Goal: Task Accomplishment & Management: Manage account settings

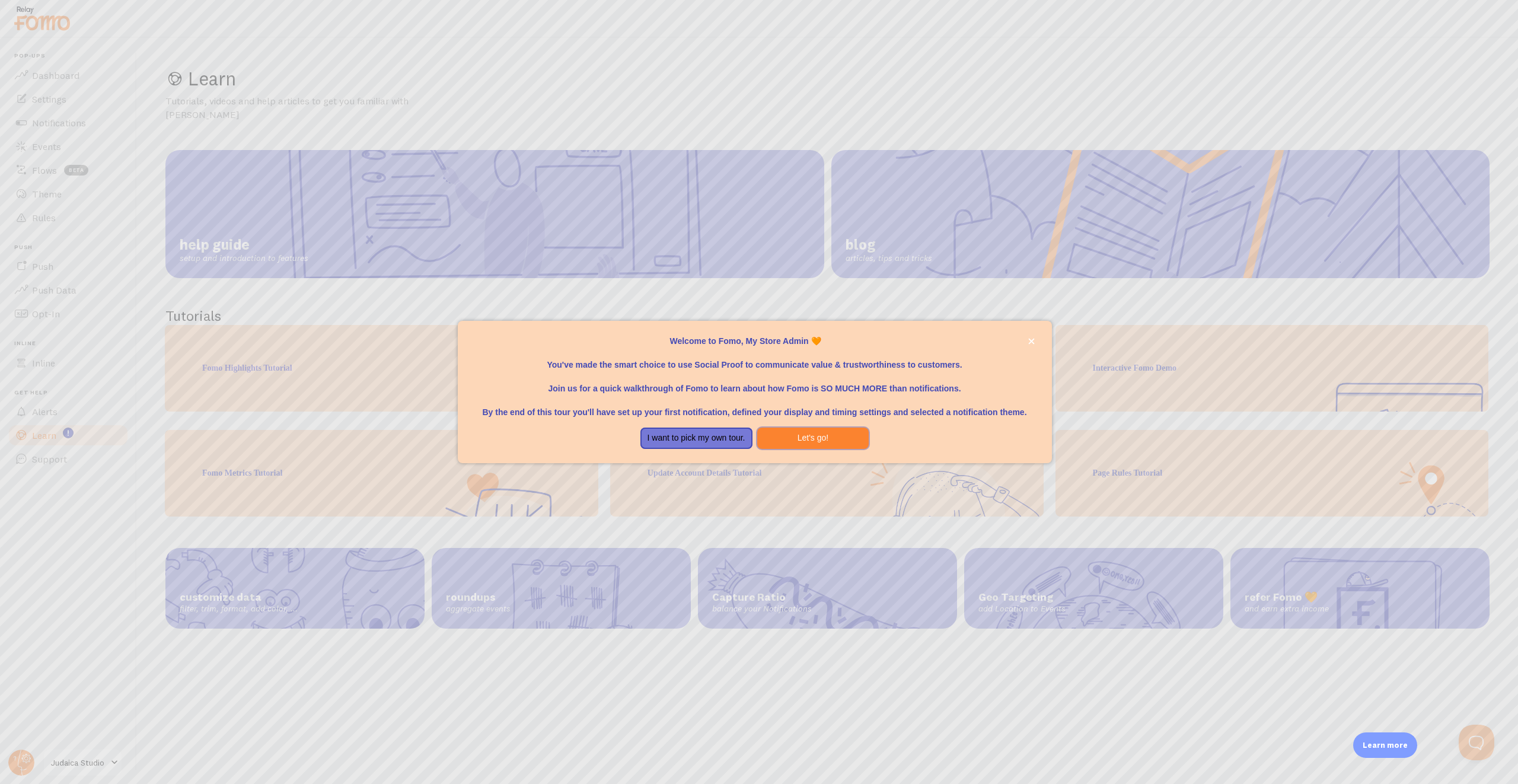
click at [796, 431] on button "Let's go!" at bounding box center [813, 438] width 112 height 21
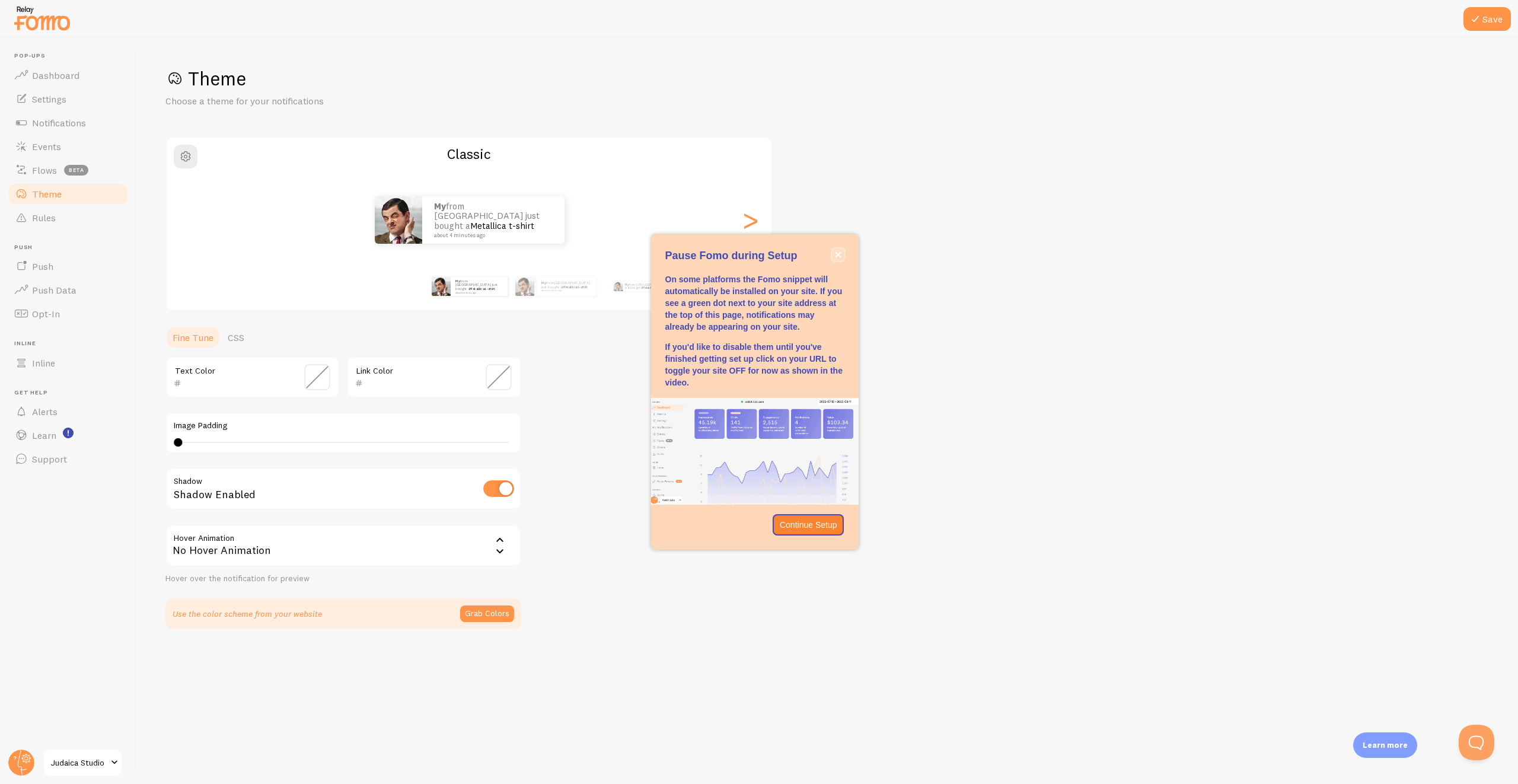
click at [841, 255] on button "close," at bounding box center [837, 254] width 12 height 12
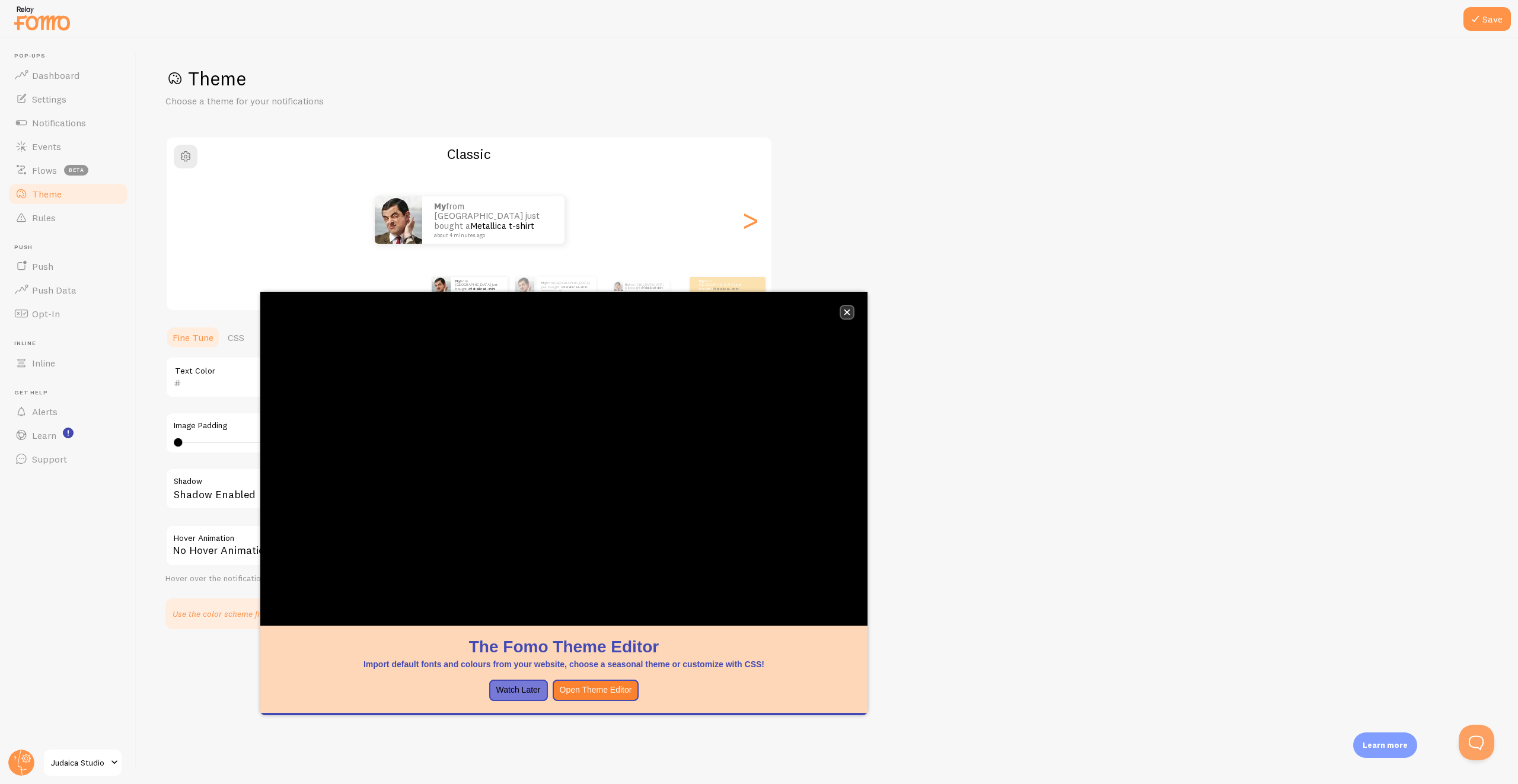
click at [846, 312] on icon "close," at bounding box center [847, 312] width 6 height 6
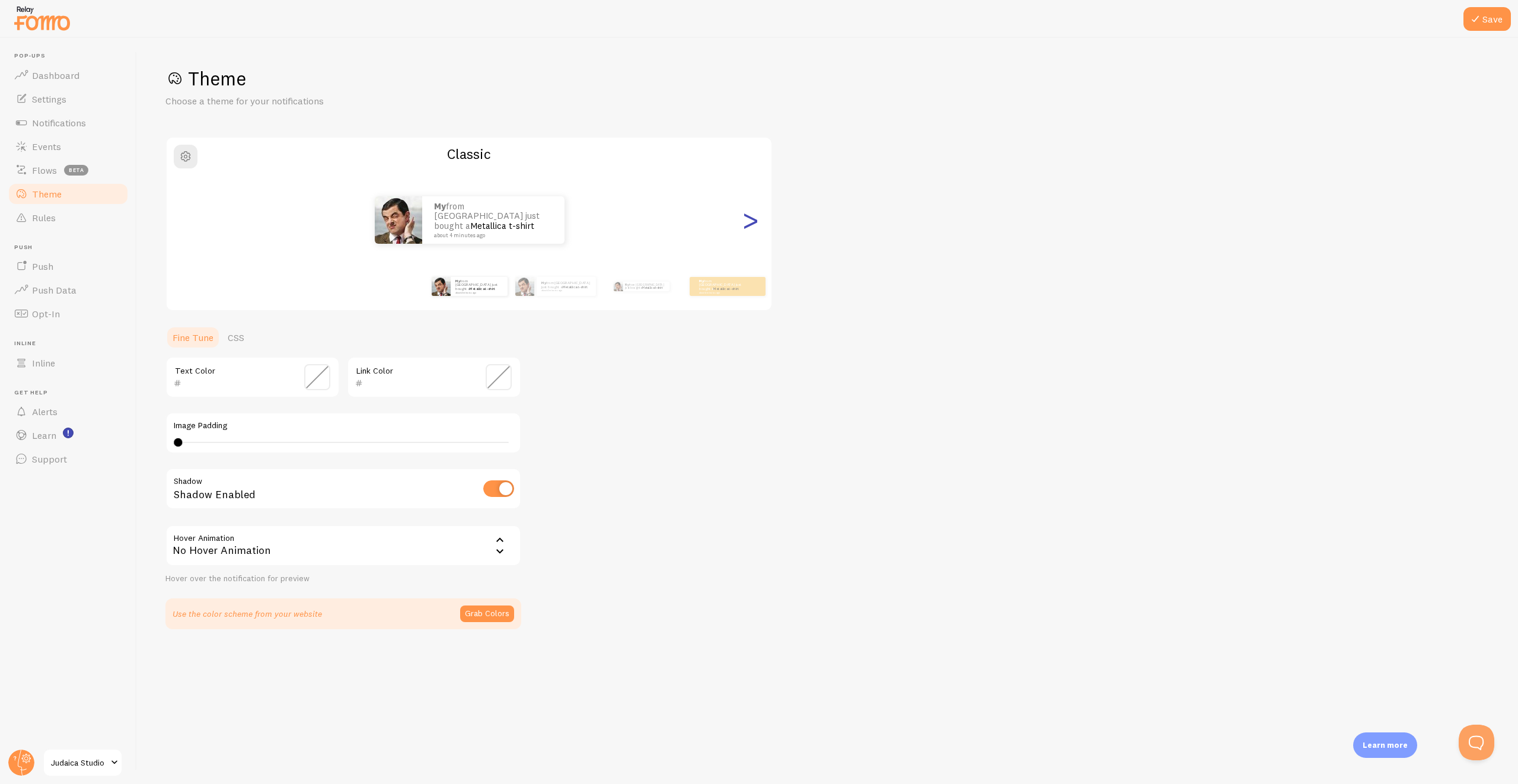
click at [753, 221] on div ">" at bounding box center [750, 220] width 14 height 85
click at [754, 221] on div ">" at bounding box center [750, 220] width 14 height 85
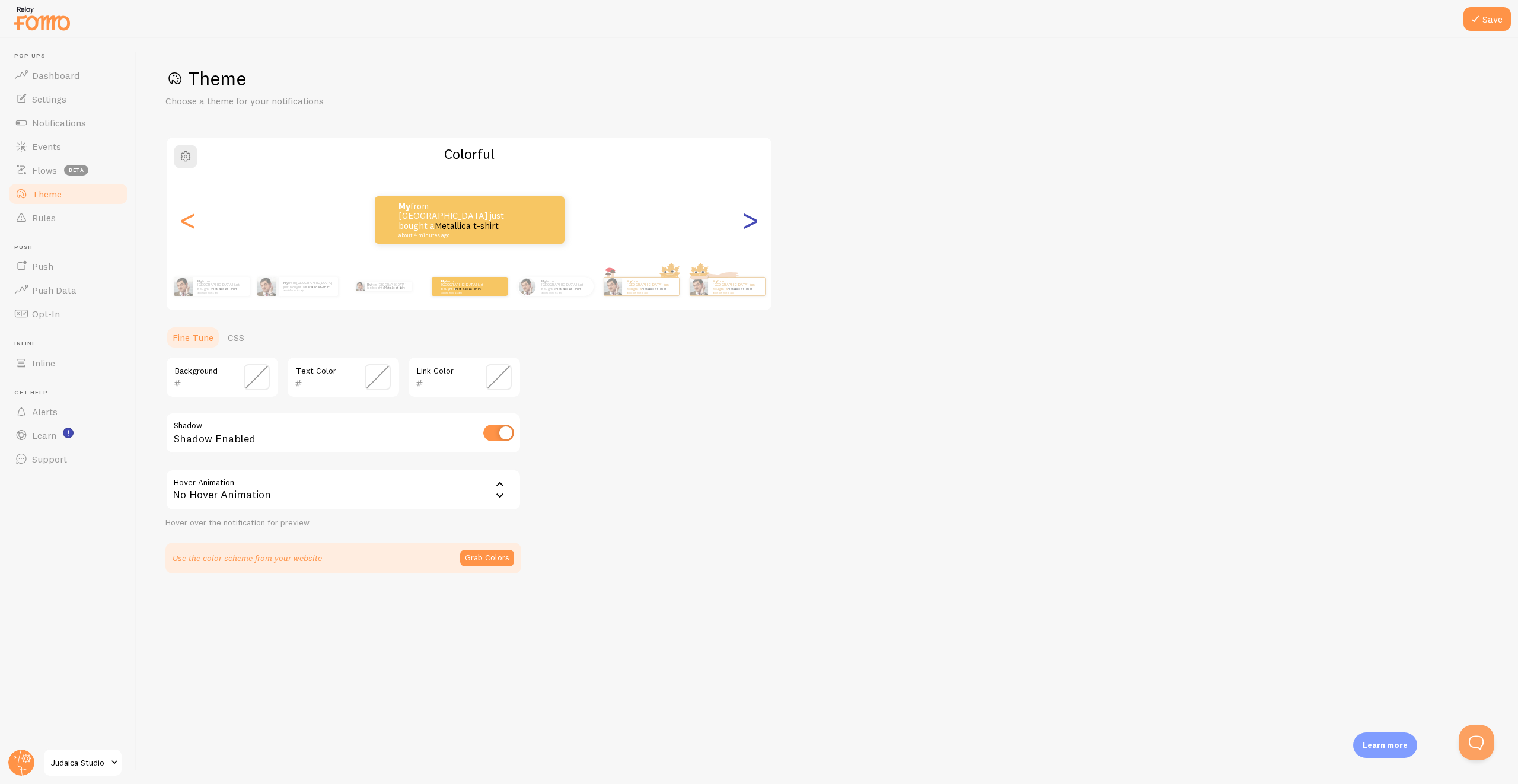
click at [754, 221] on div ">" at bounding box center [750, 220] width 14 height 85
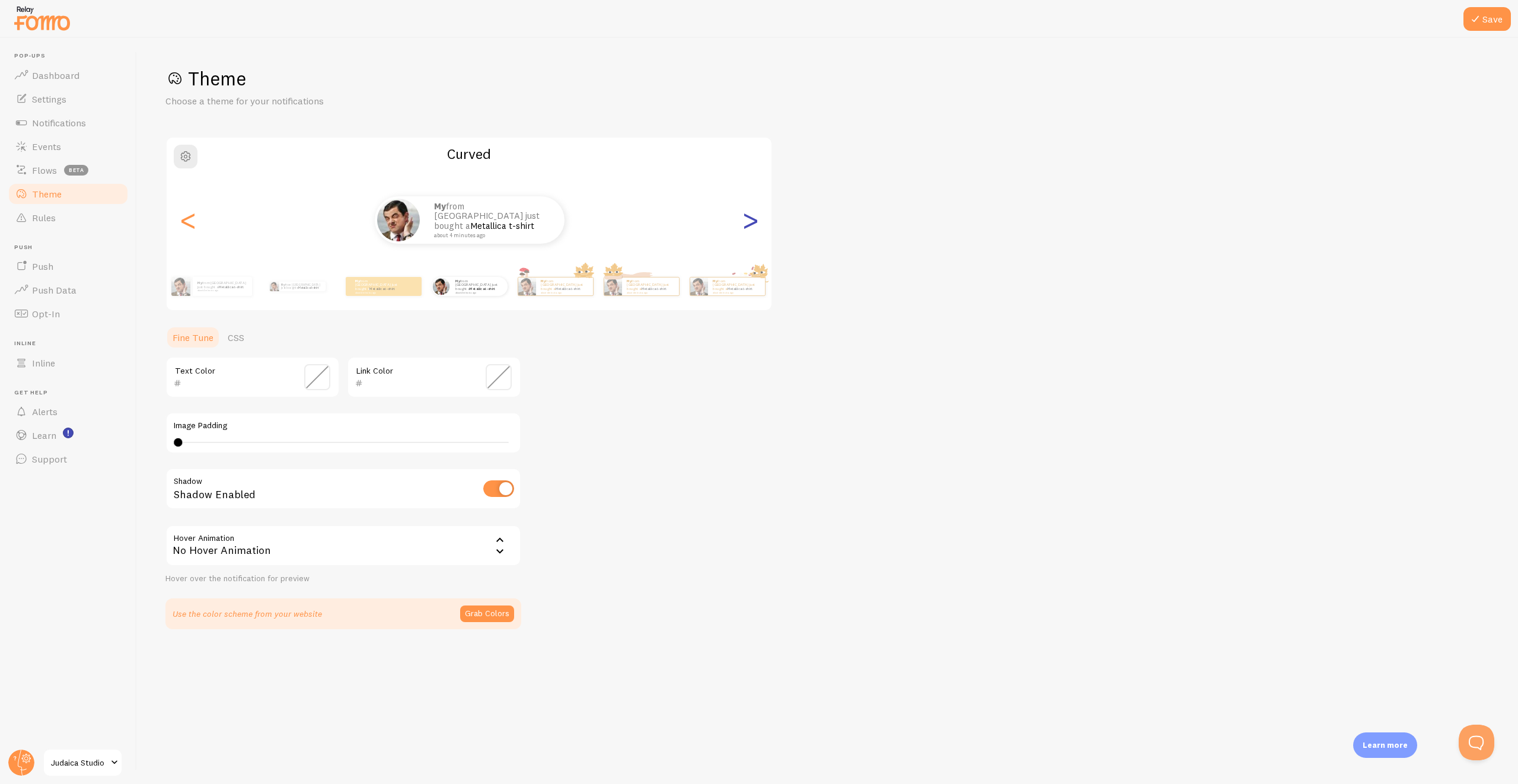
click at [754, 221] on div ">" at bounding box center [750, 220] width 14 height 85
type input "0"
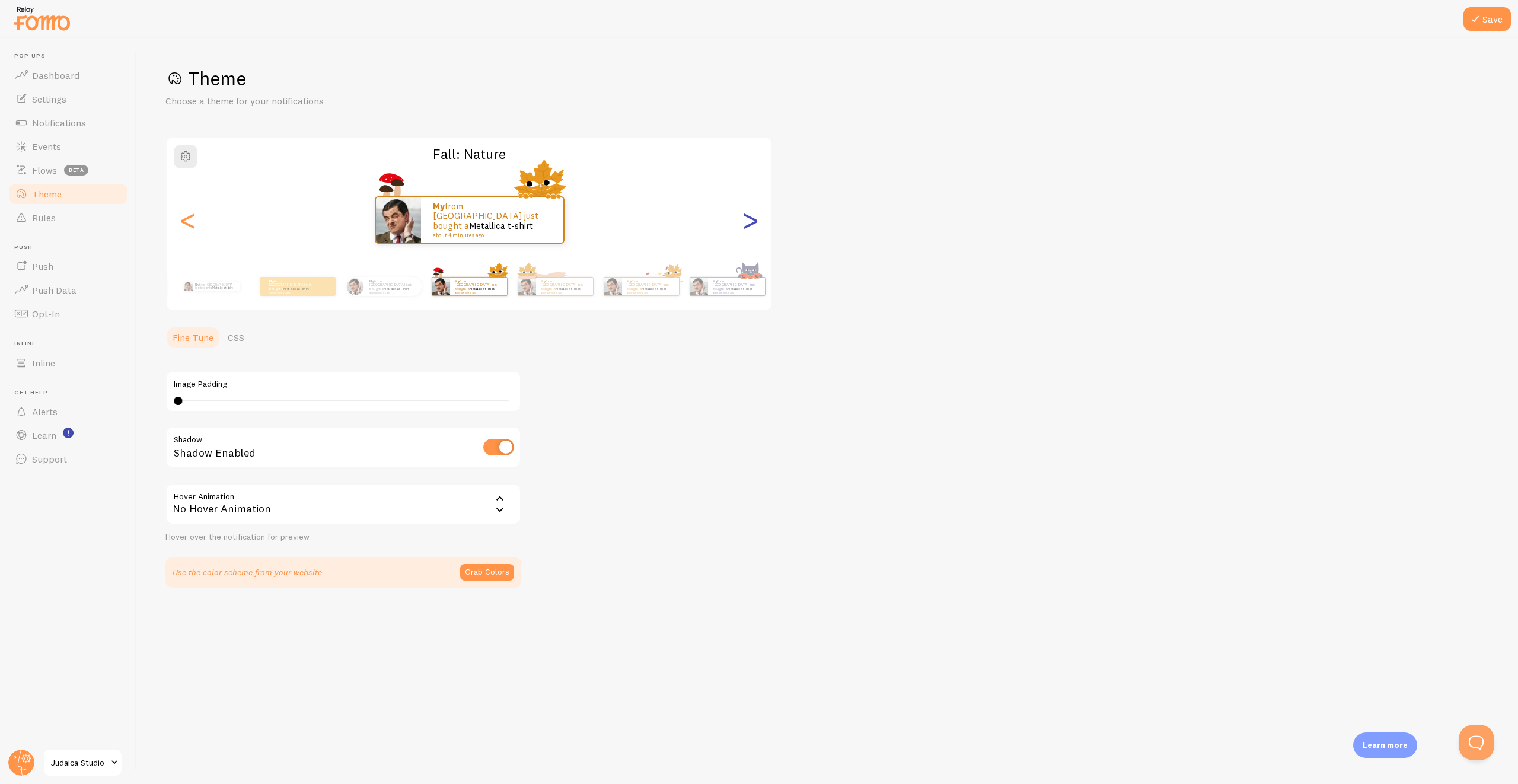
click at [754, 221] on div ">" at bounding box center [750, 220] width 14 height 85
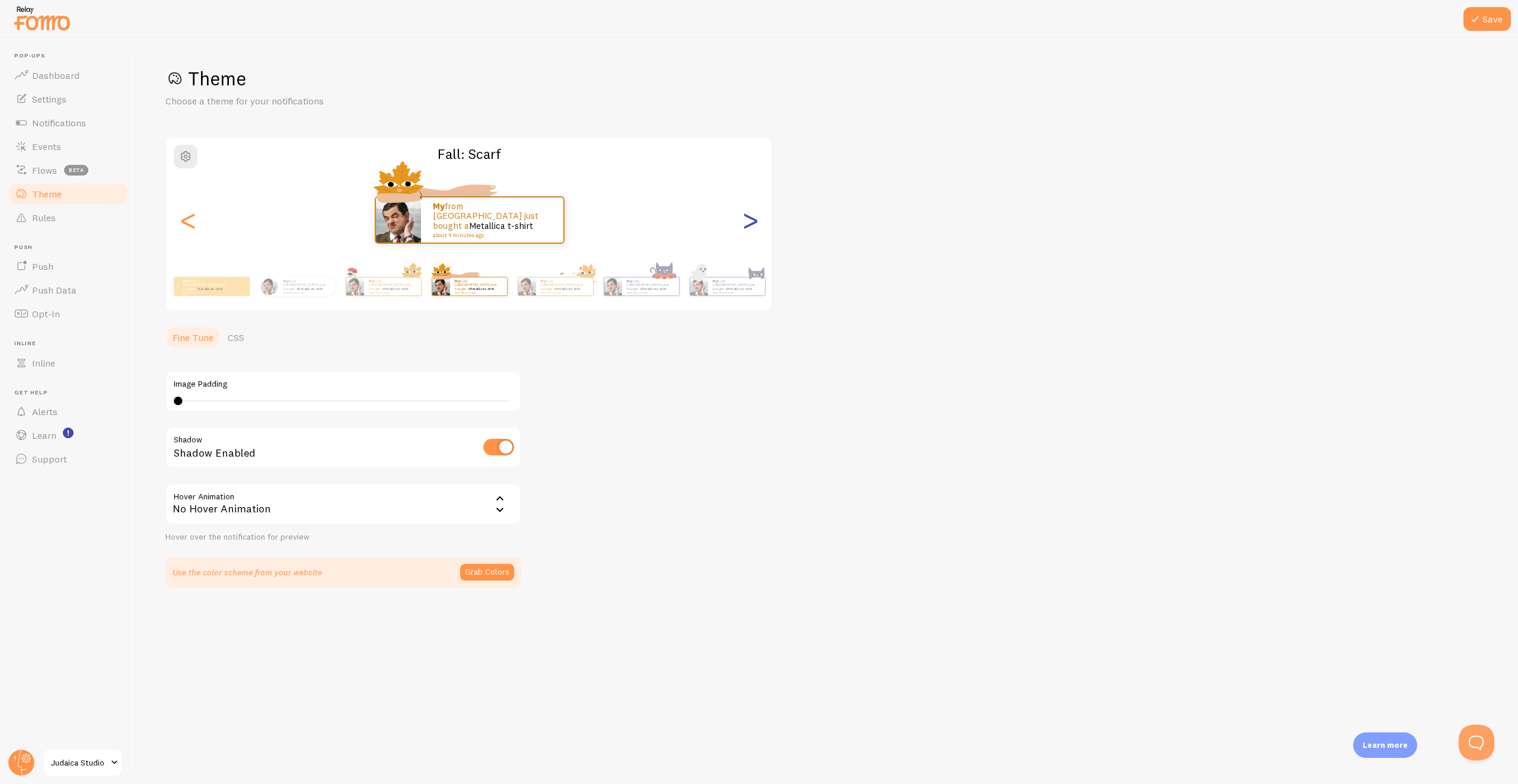
click at [754, 221] on div ">" at bounding box center [750, 220] width 14 height 85
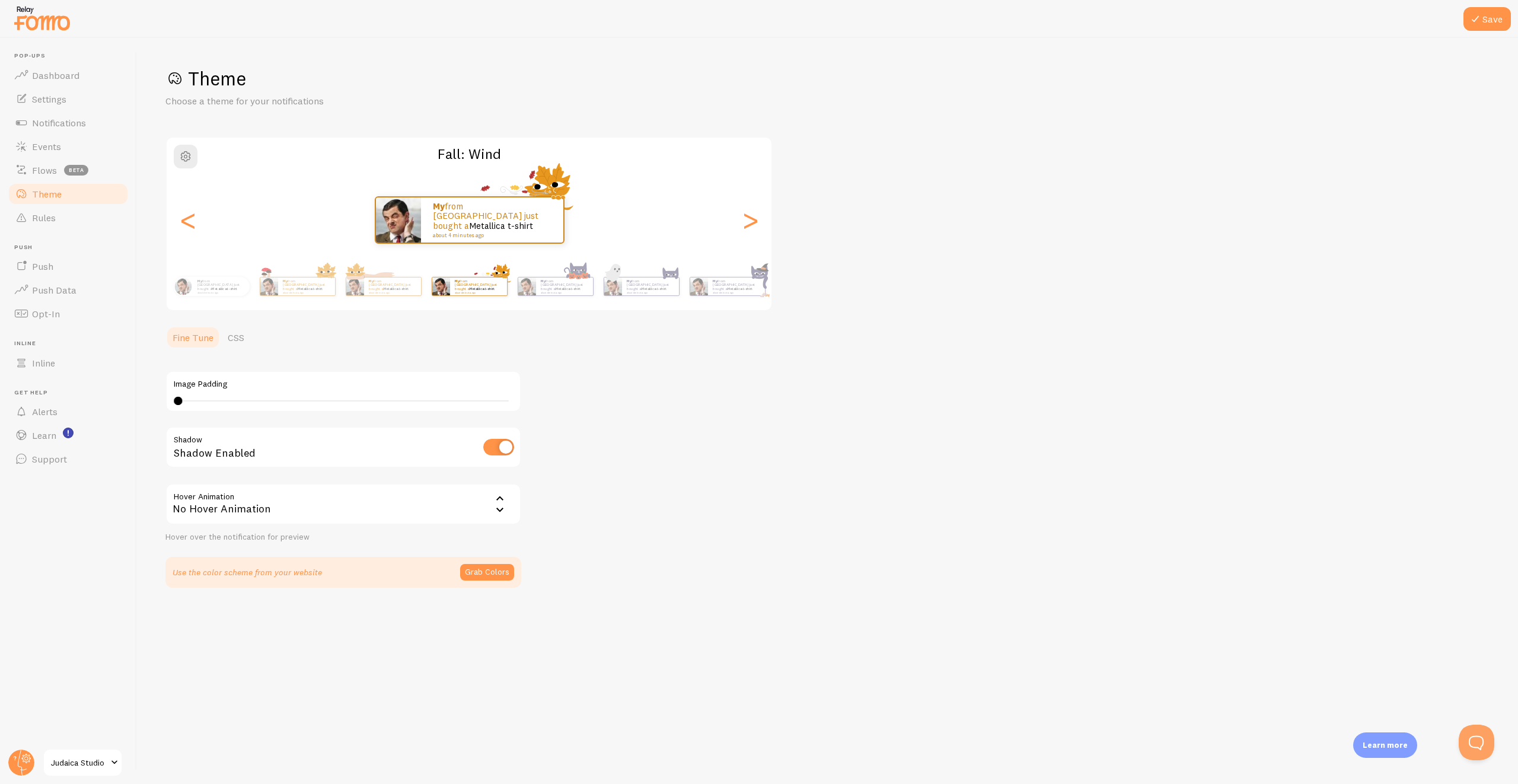
click at [948, 565] on div "Theme Choose a theme for your notifications Fall: Wind My from [GEOGRAPHIC_DATA…" at bounding box center [827, 326] width 1324 height 521
click at [68, 106] on link "Settings" at bounding box center [68, 99] width 122 height 24
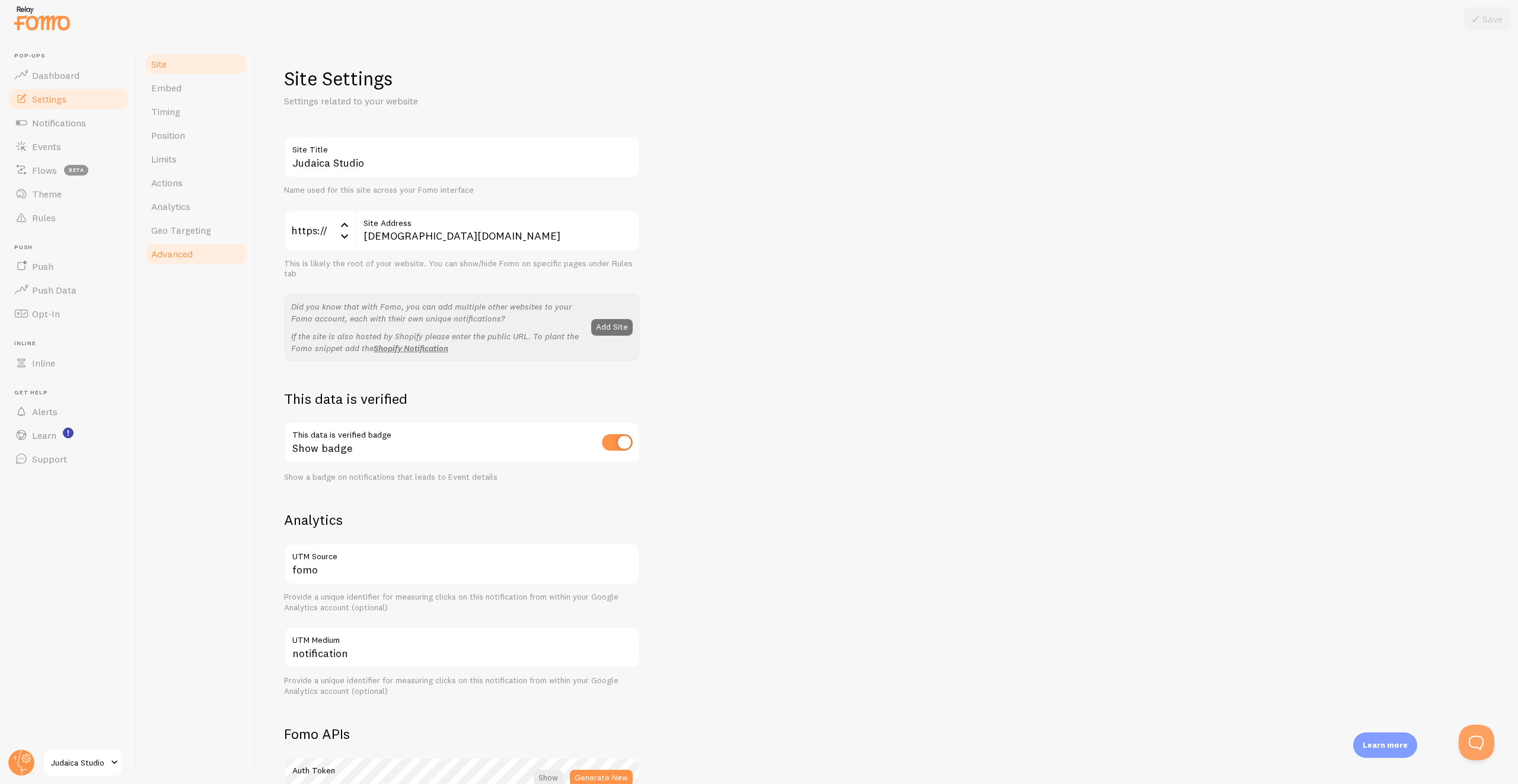
click at [179, 255] on span "Advanced" at bounding box center [172, 254] width 42 height 12
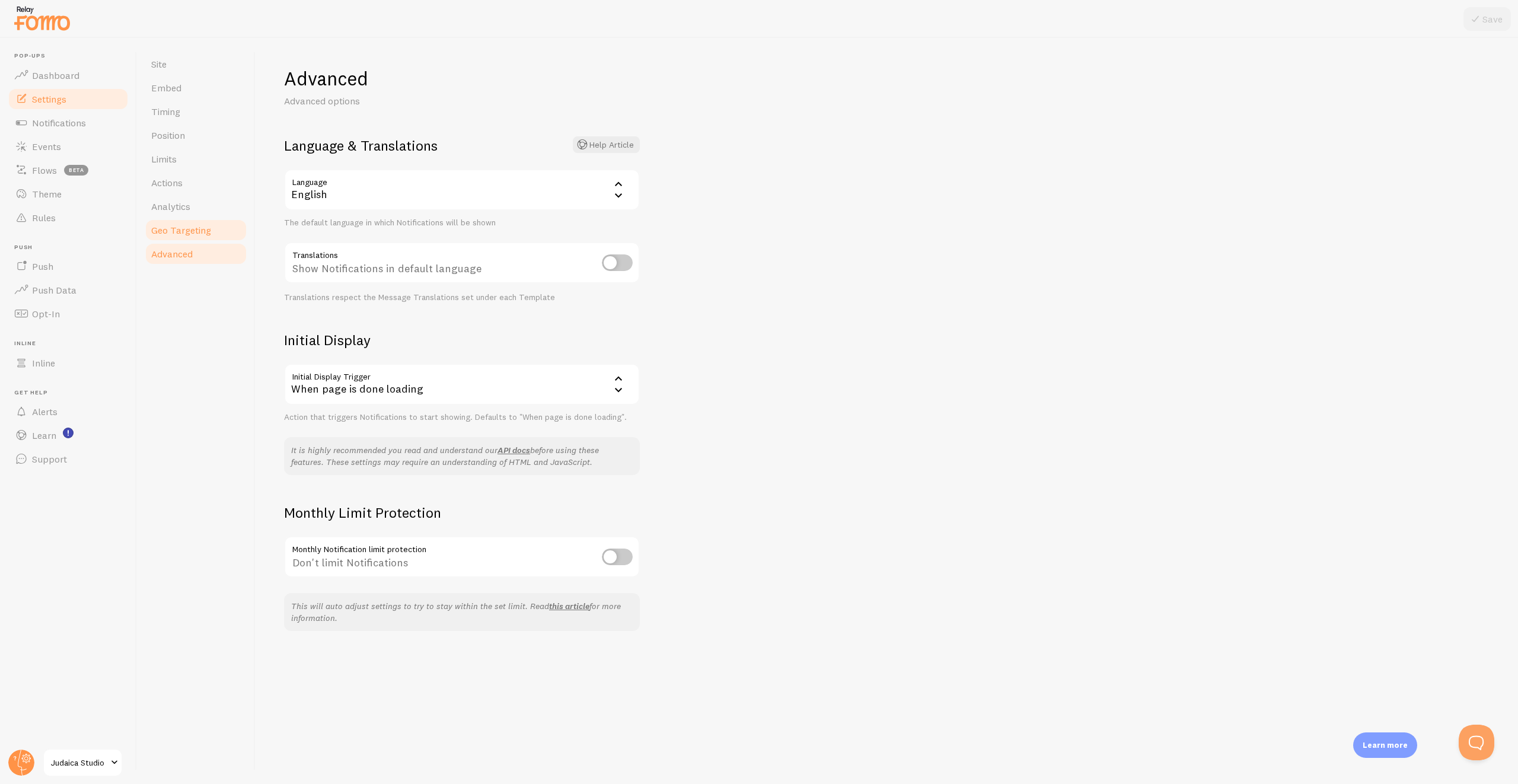
click at [198, 232] on span "Geo Targeting" at bounding box center [181, 229] width 59 height 12
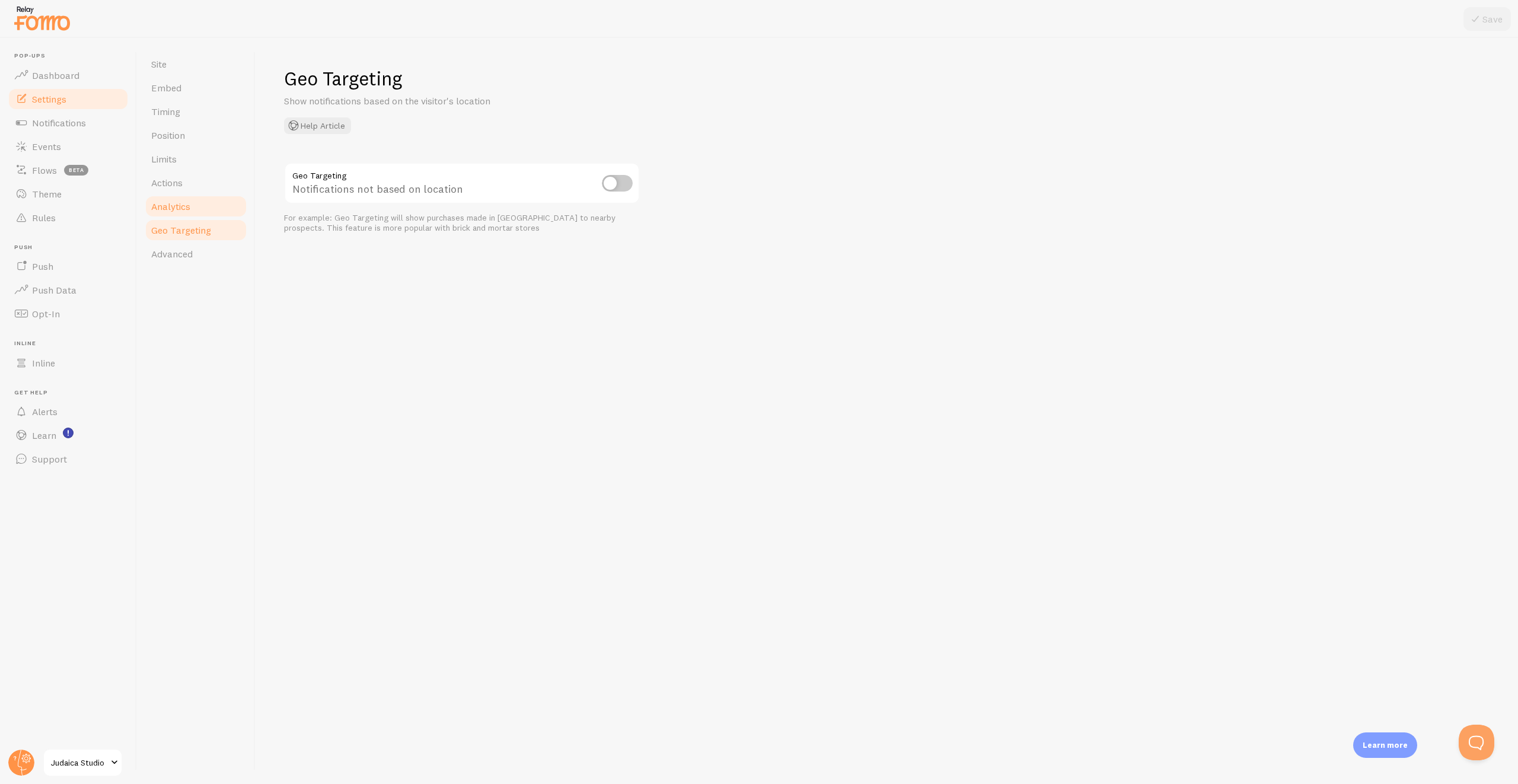
click at [201, 197] on link "Analytics" at bounding box center [196, 206] width 104 height 24
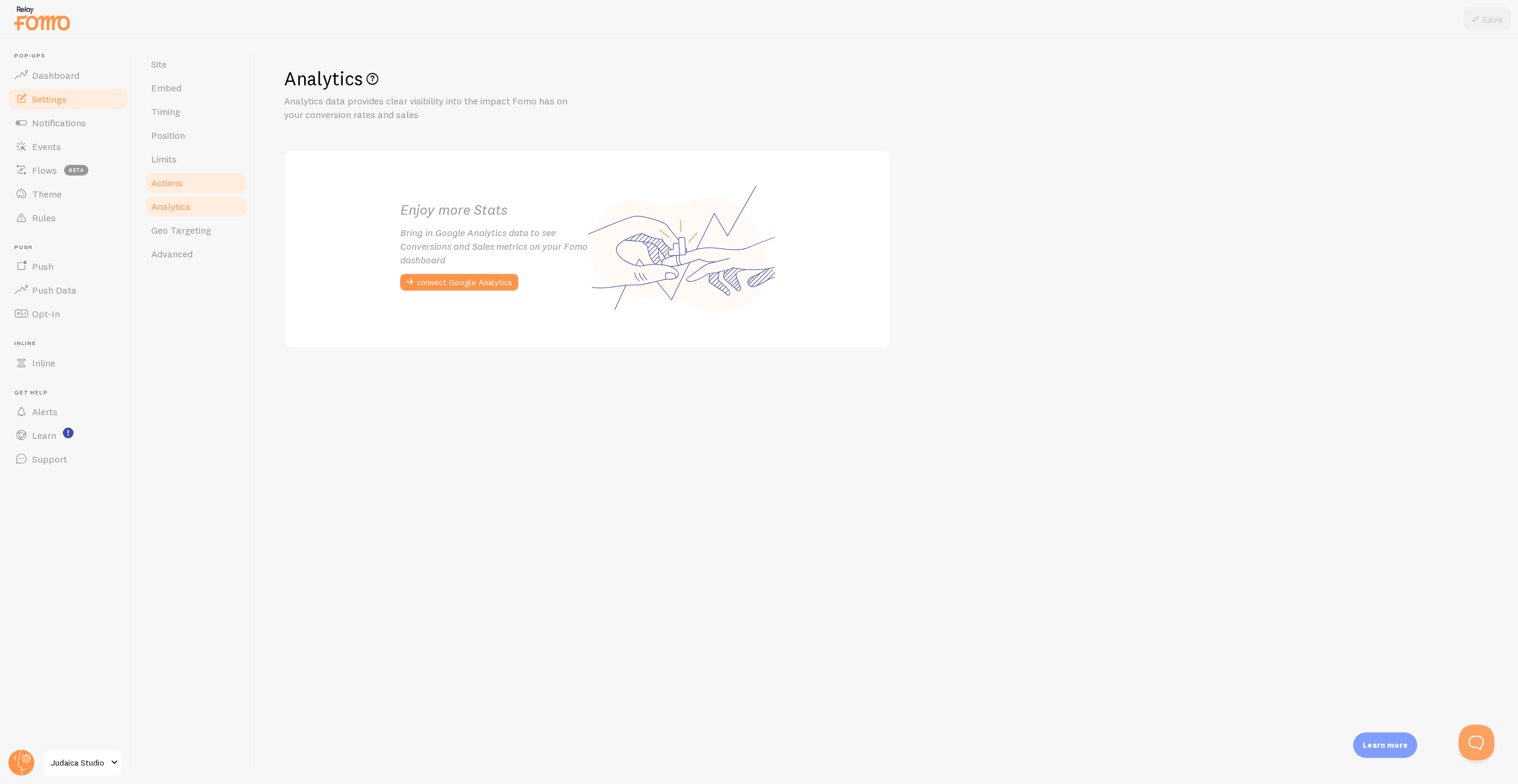
click at [203, 184] on link "Actions" at bounding box center [196, 183] width 104 height 24
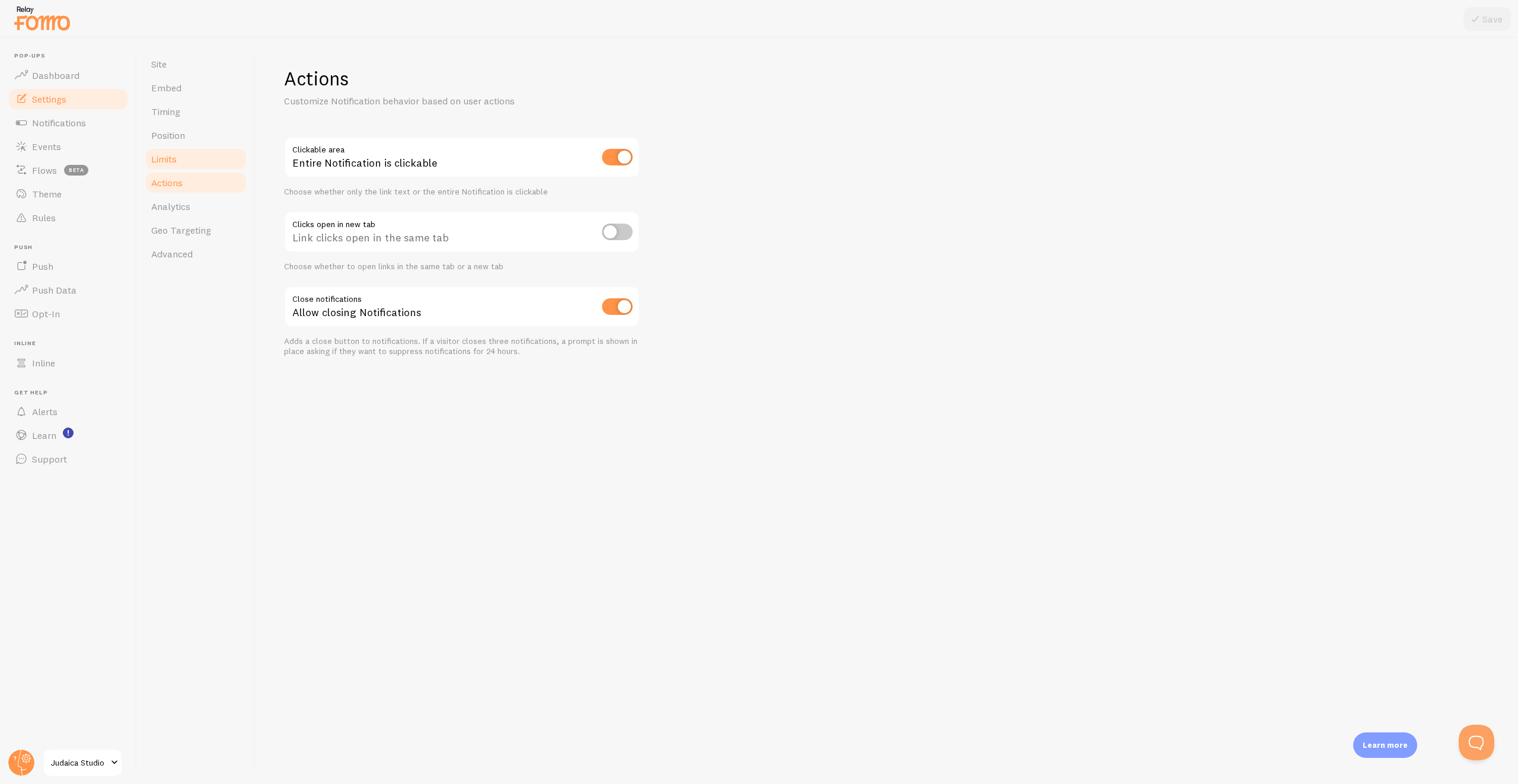
click at [209, 162] on link "Limits" at bounding box center [196, 159] width 104 height 24
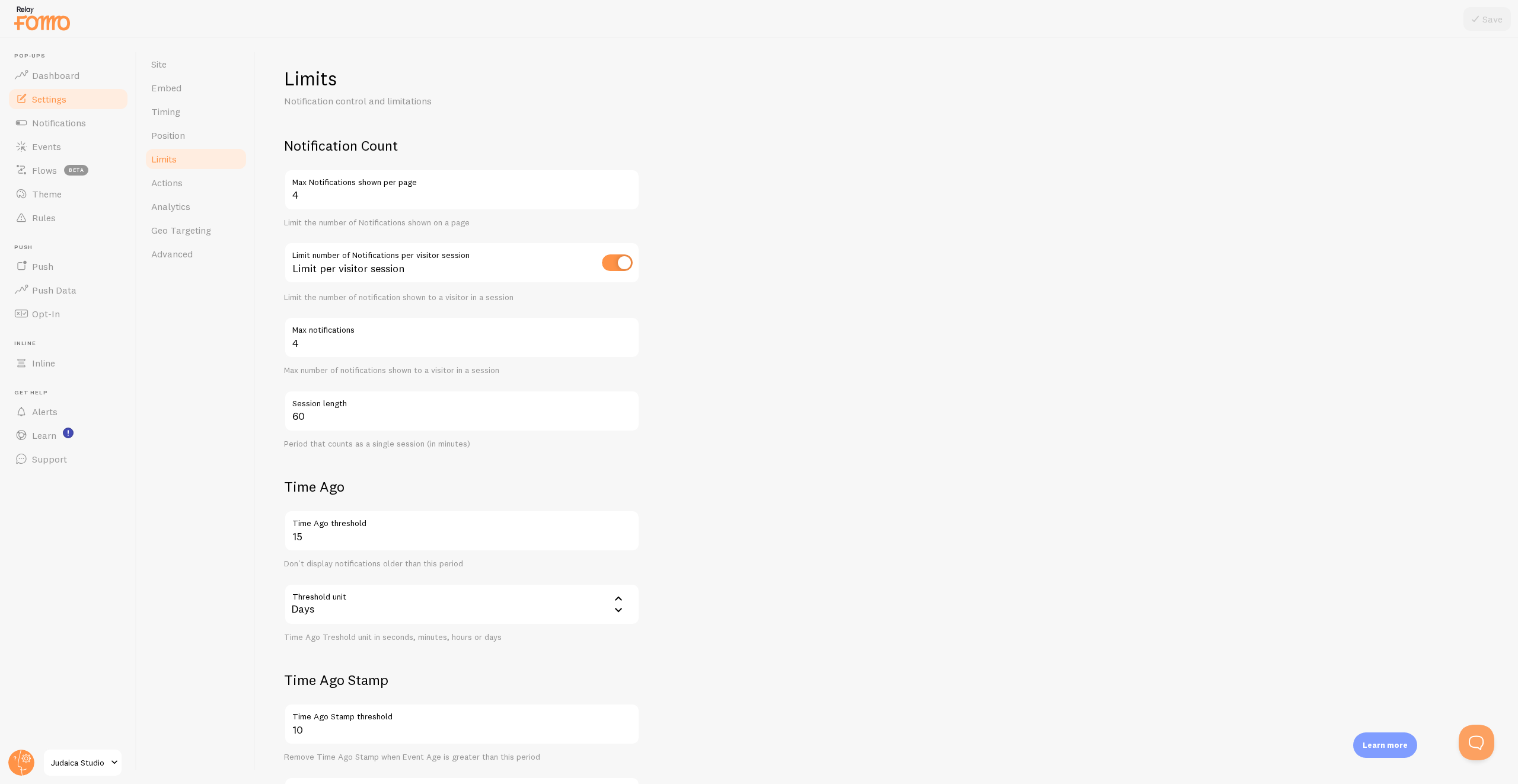
scroll to position [3, 0]
